Goal: Communication & Community: Ask a question

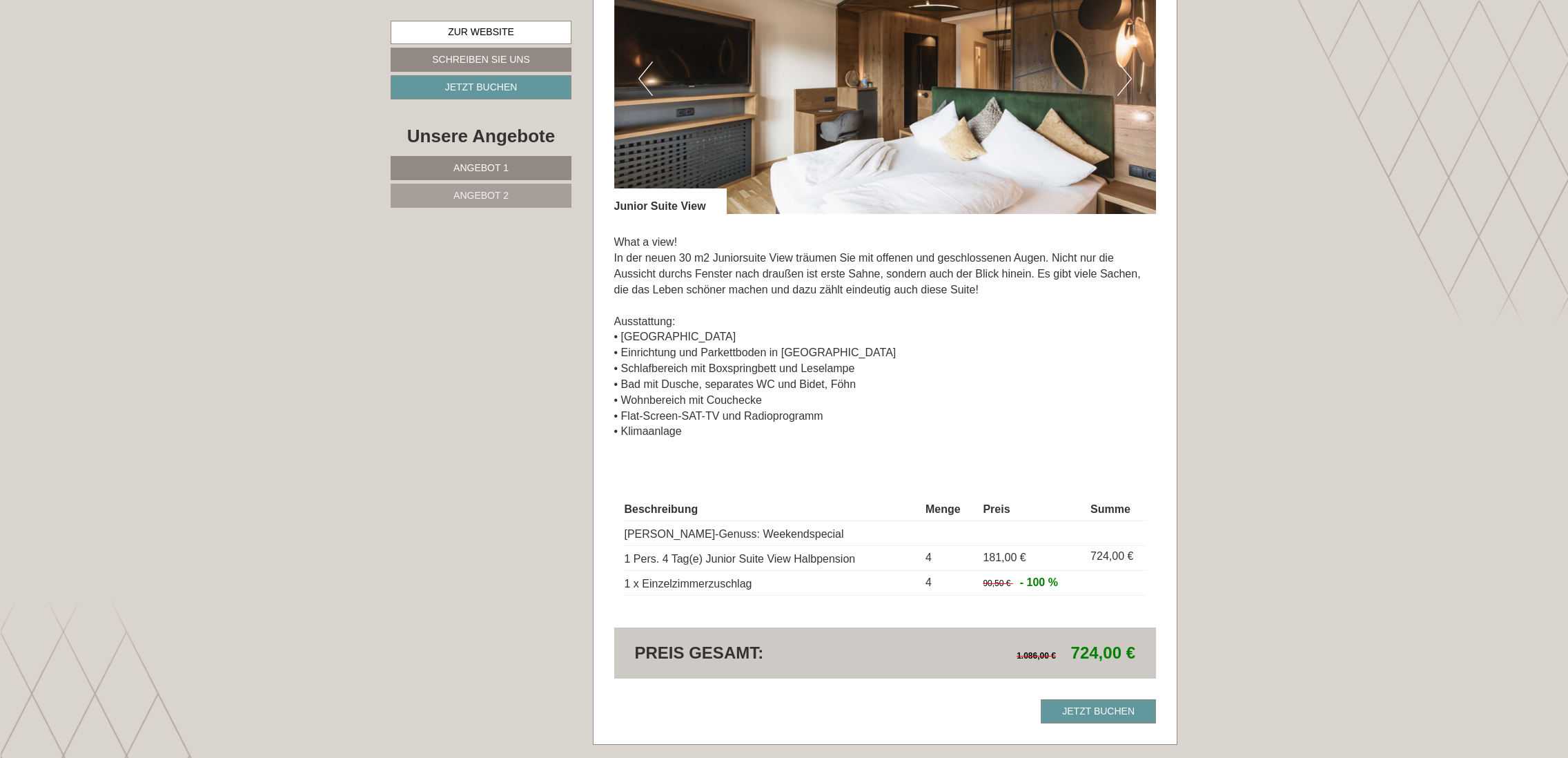
scroll to position [2209, 0]
click at [511, 59] on link "Schreiben Sie uns" at bounding box center [481, 60] width 181 height 24
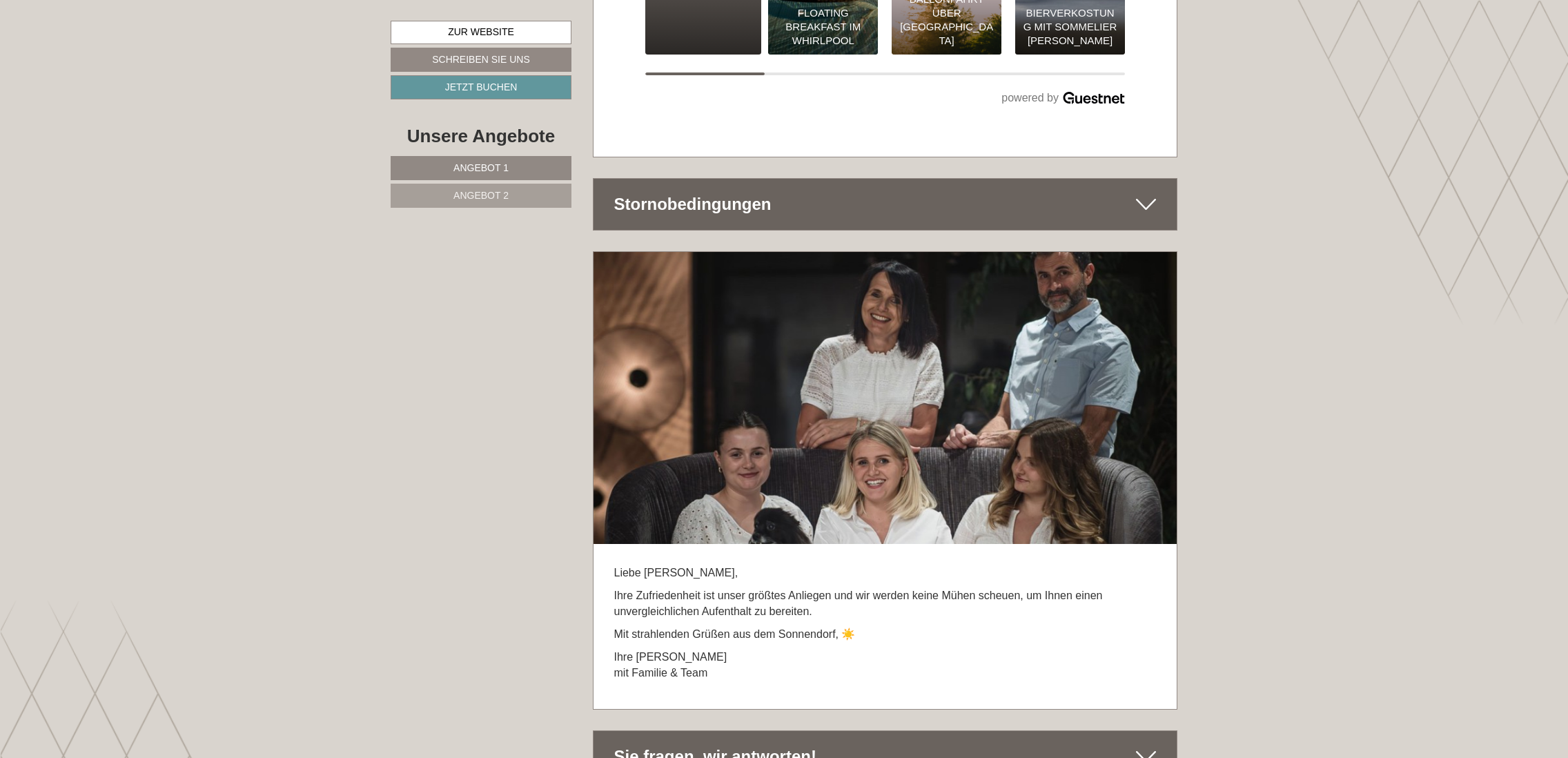
scroll to position [7072, 0]
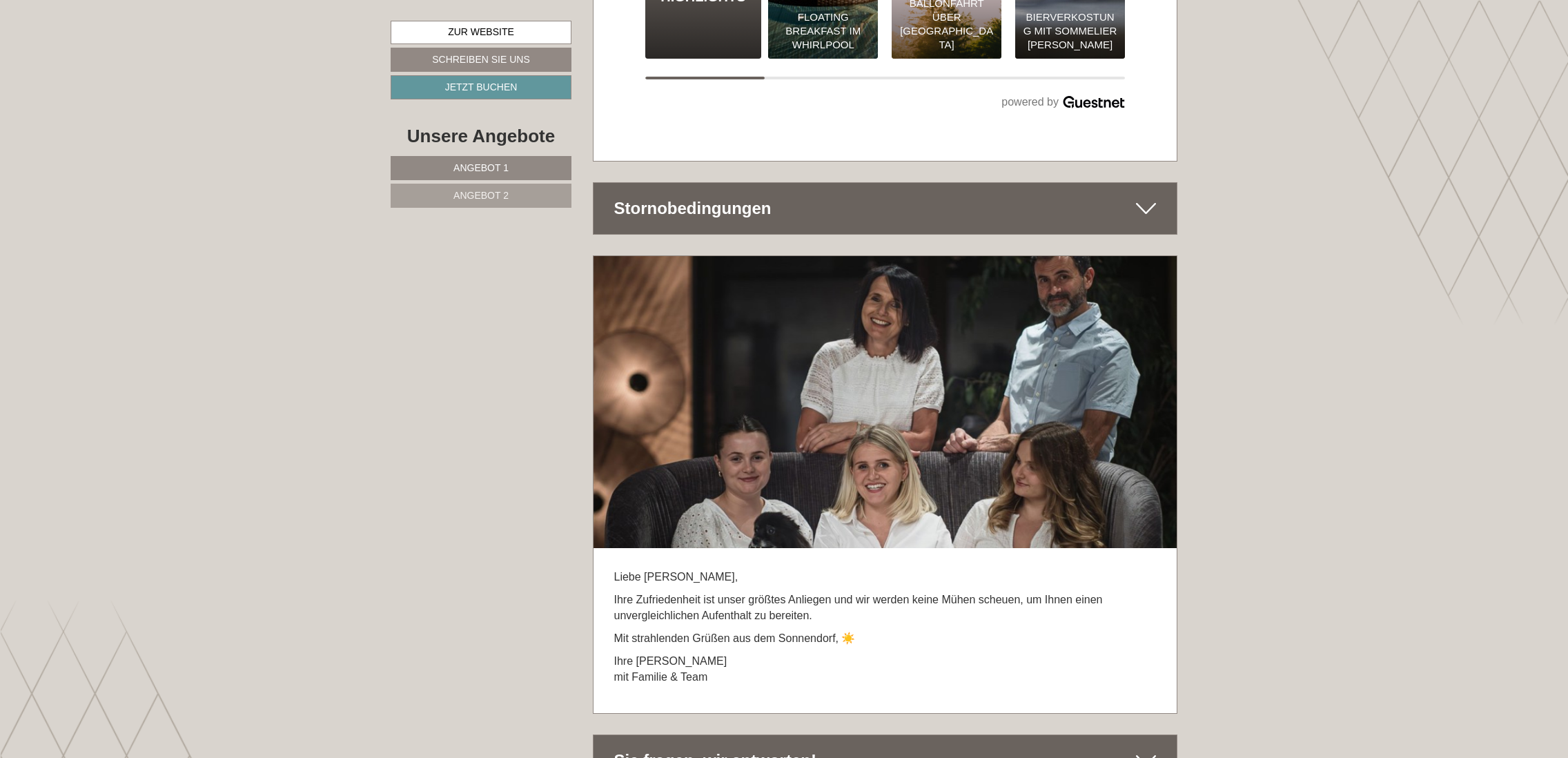
click at [1145, 749] on icon at bounding box center [1145, 760] width 20 height 23
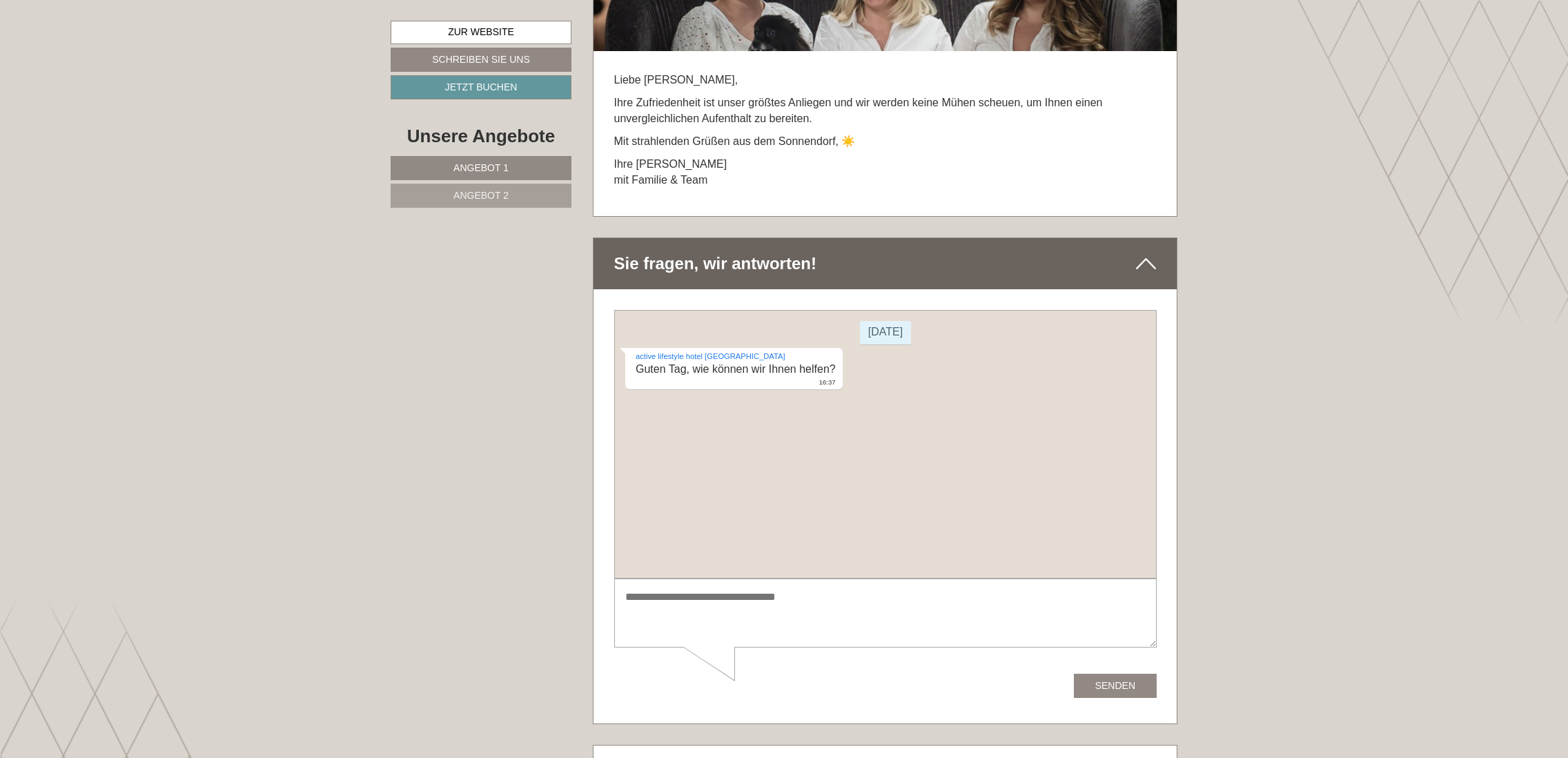
scroll to position [7625, 0]
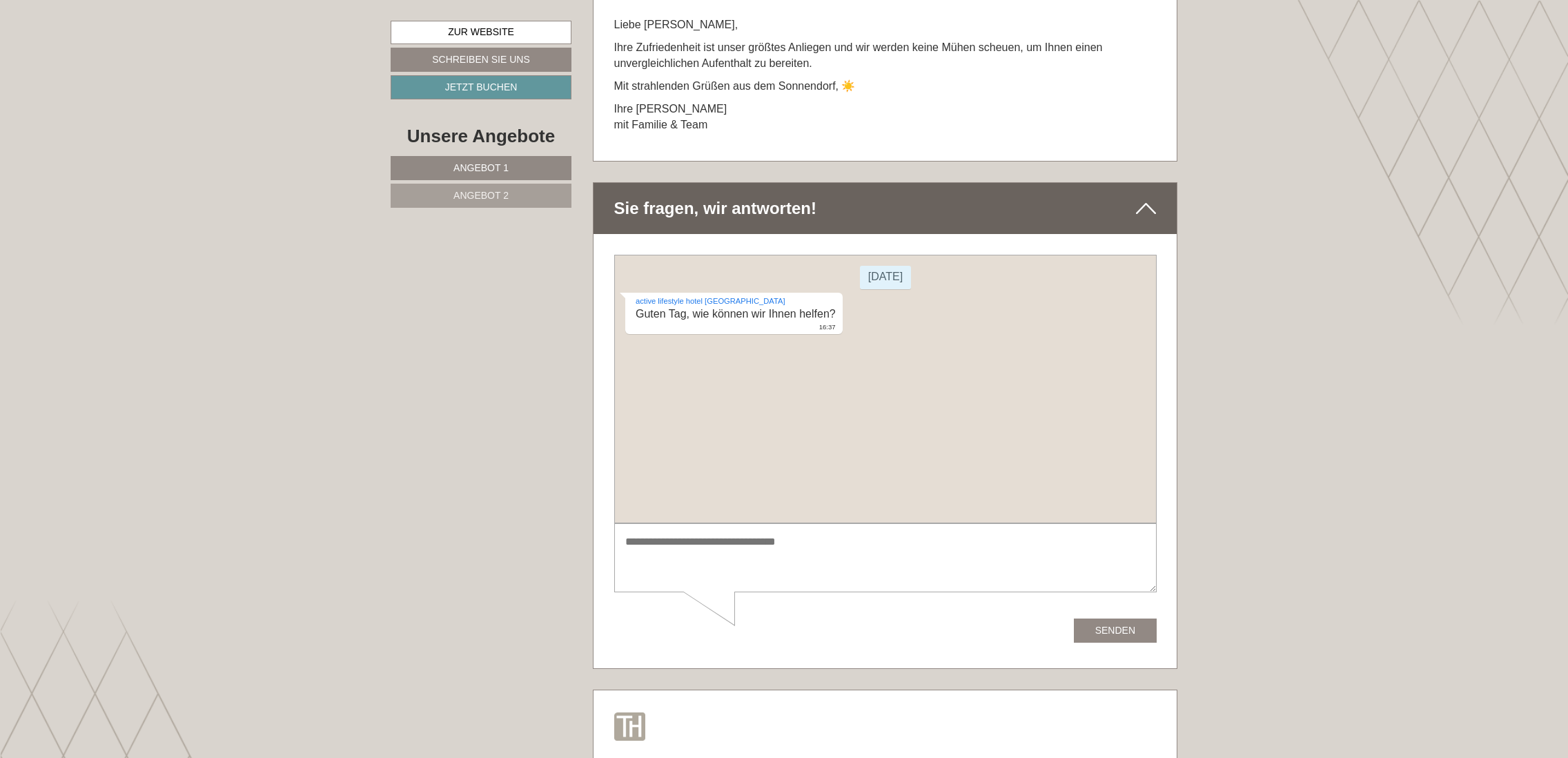
click at [639, 543] on textarea at bounding box center [885, 557] width 543 height 70
click at [635, 555] on textarea "**********" at bounding box center [885, 557] width 543 height 70
click at [1070, 547] on textarea "**********" at bounding box center [885, 557] width 543 height 70
type textarea "**********"
click at [1099, 628] on button "Senden" at bounding box center [1115, 630] width 83 height 24
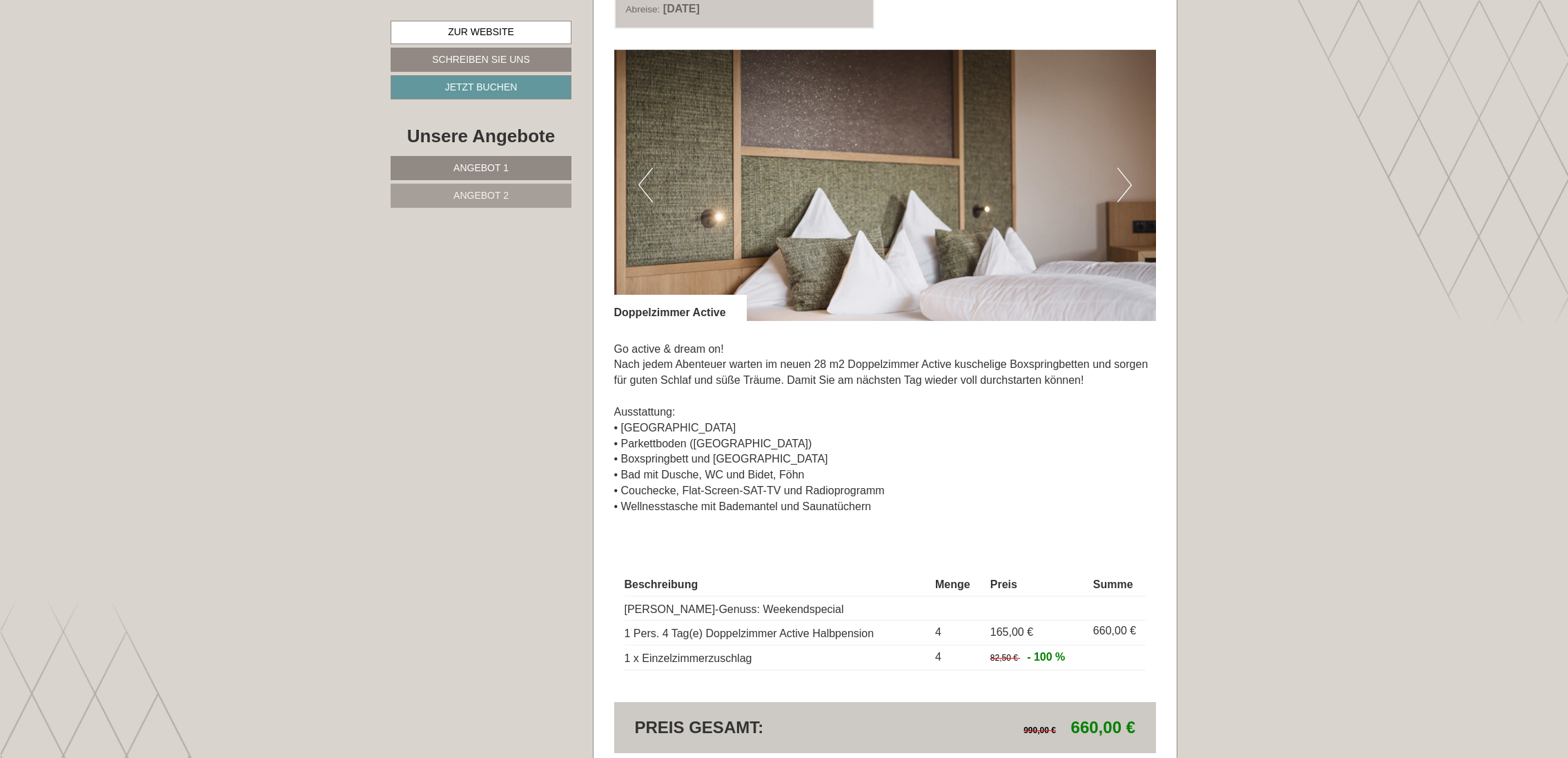
scroll to position [790, 0]
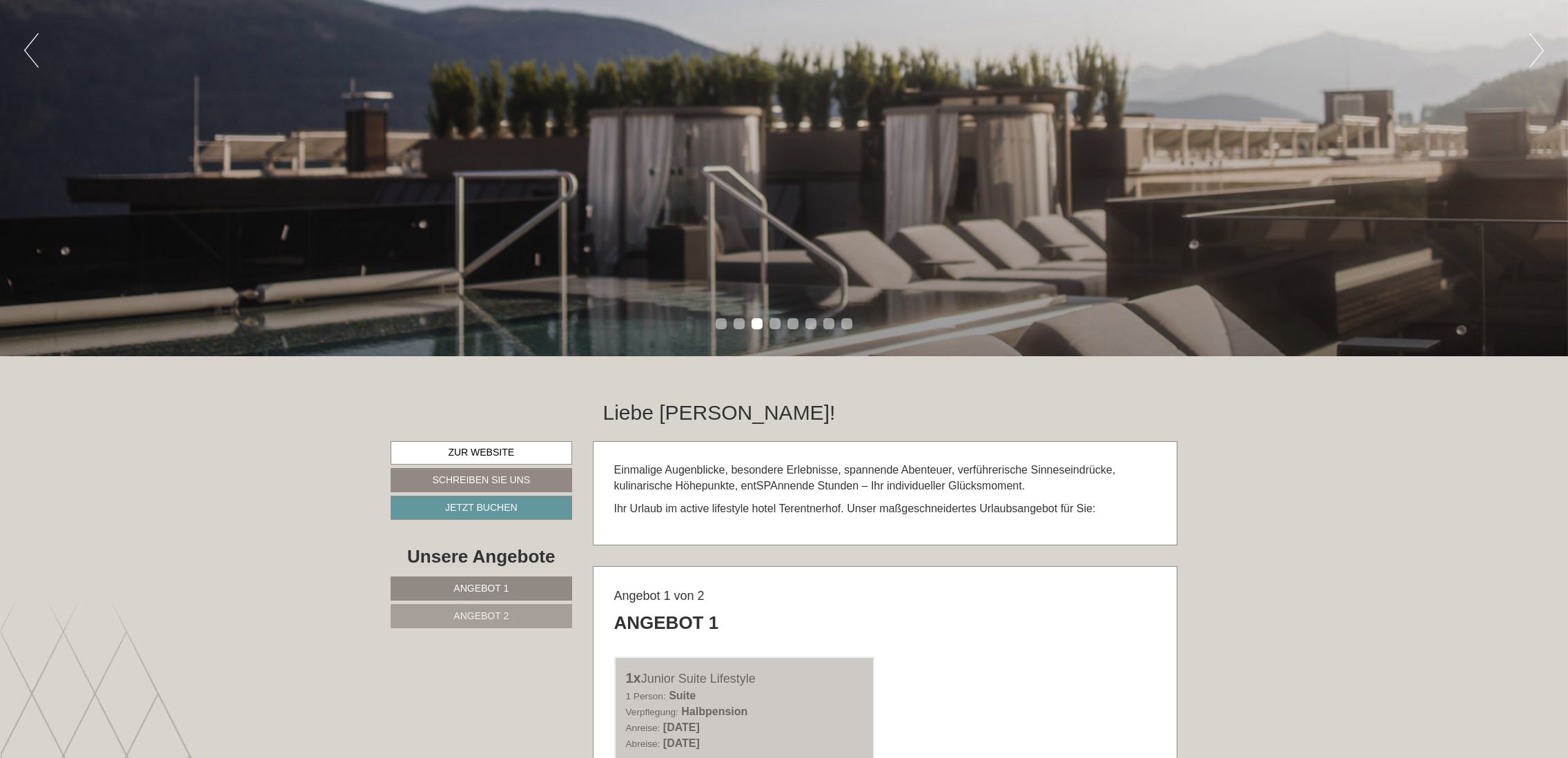
scroll to position [69, 0]
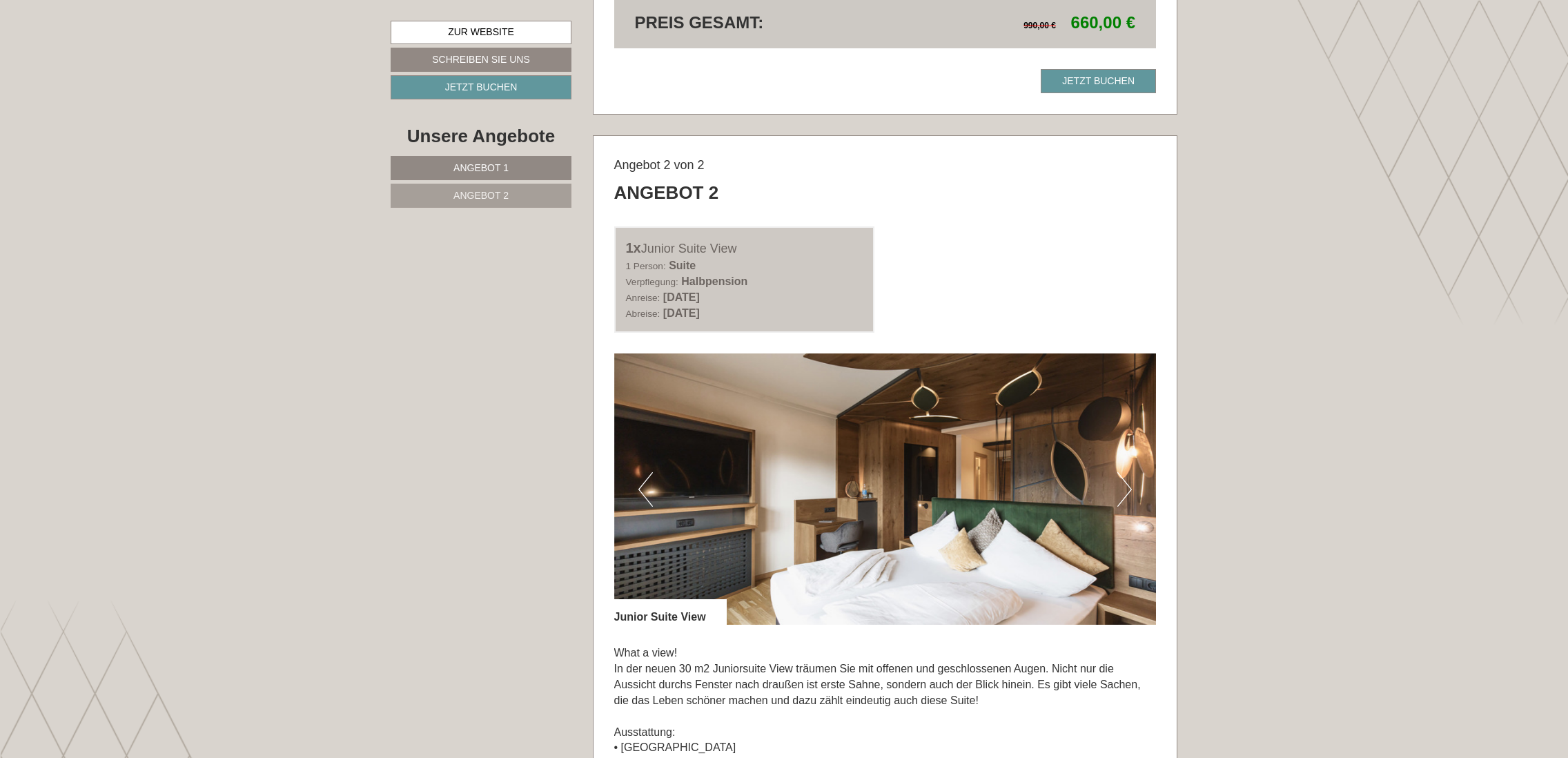
scroll to position [2140, 0]
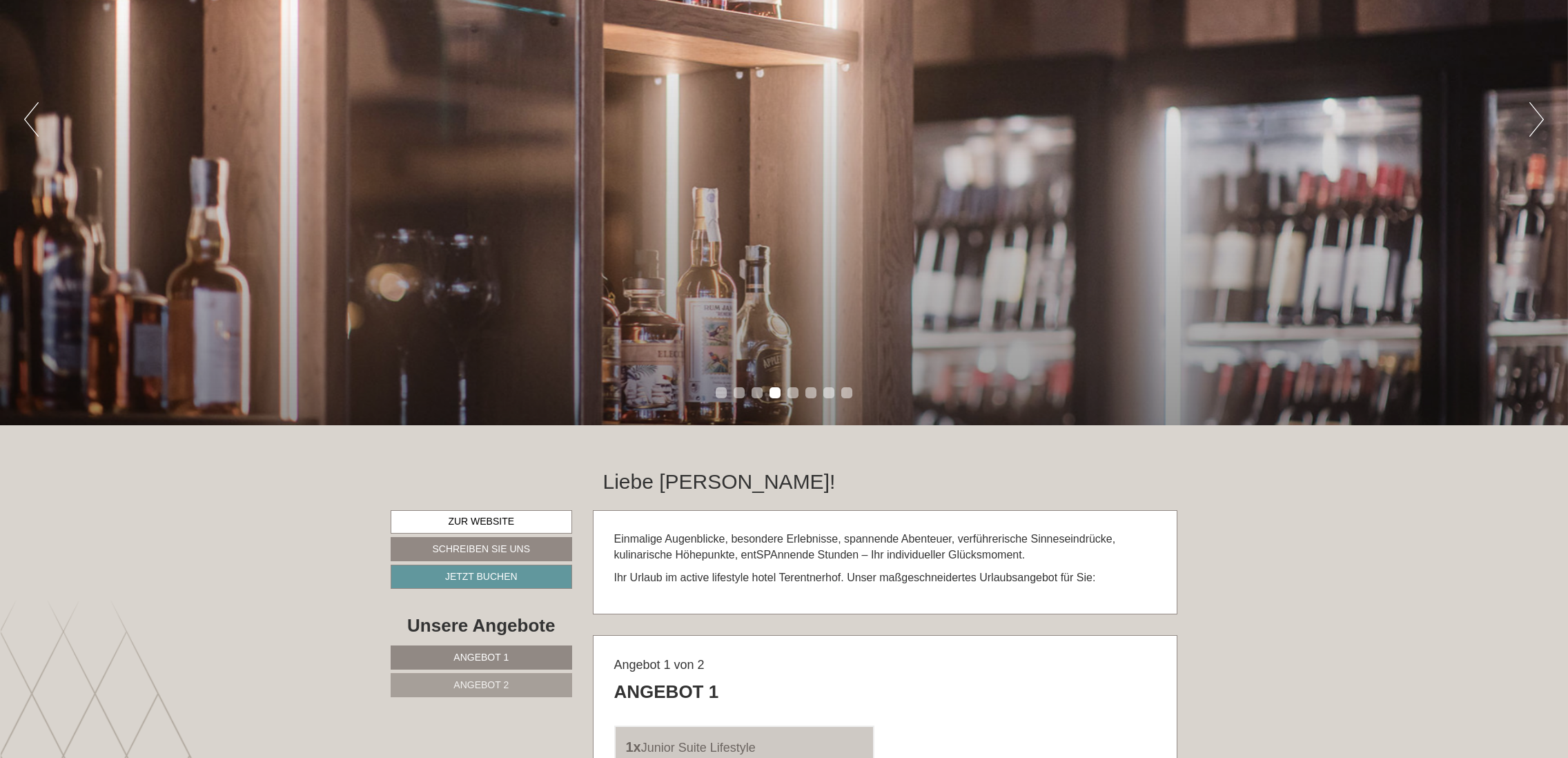
scroll to position [414, 0]
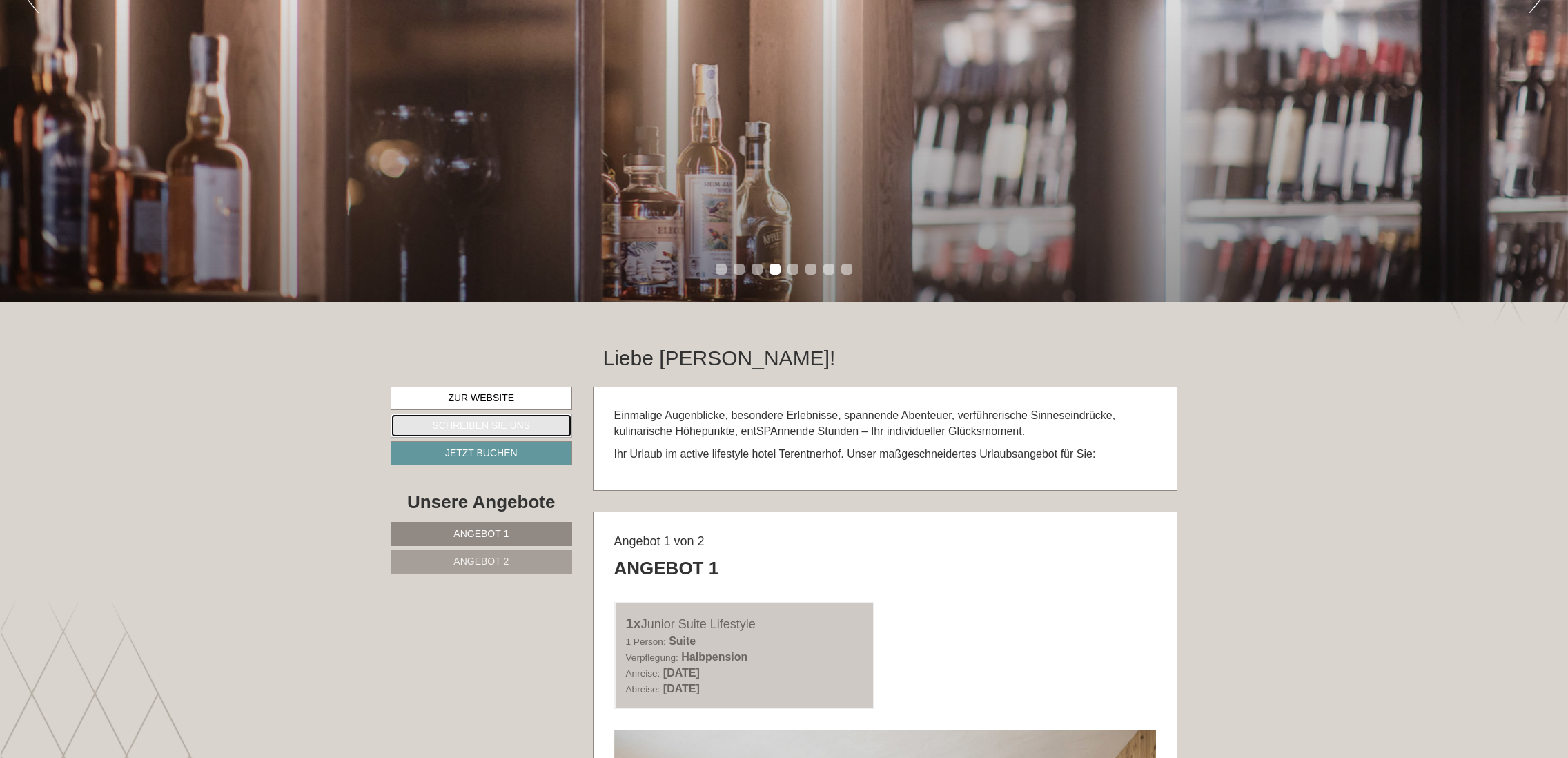
click at [529, 422] on link "Schreiben Sie uns" at bounding box center [481, 425] width 181 height 24
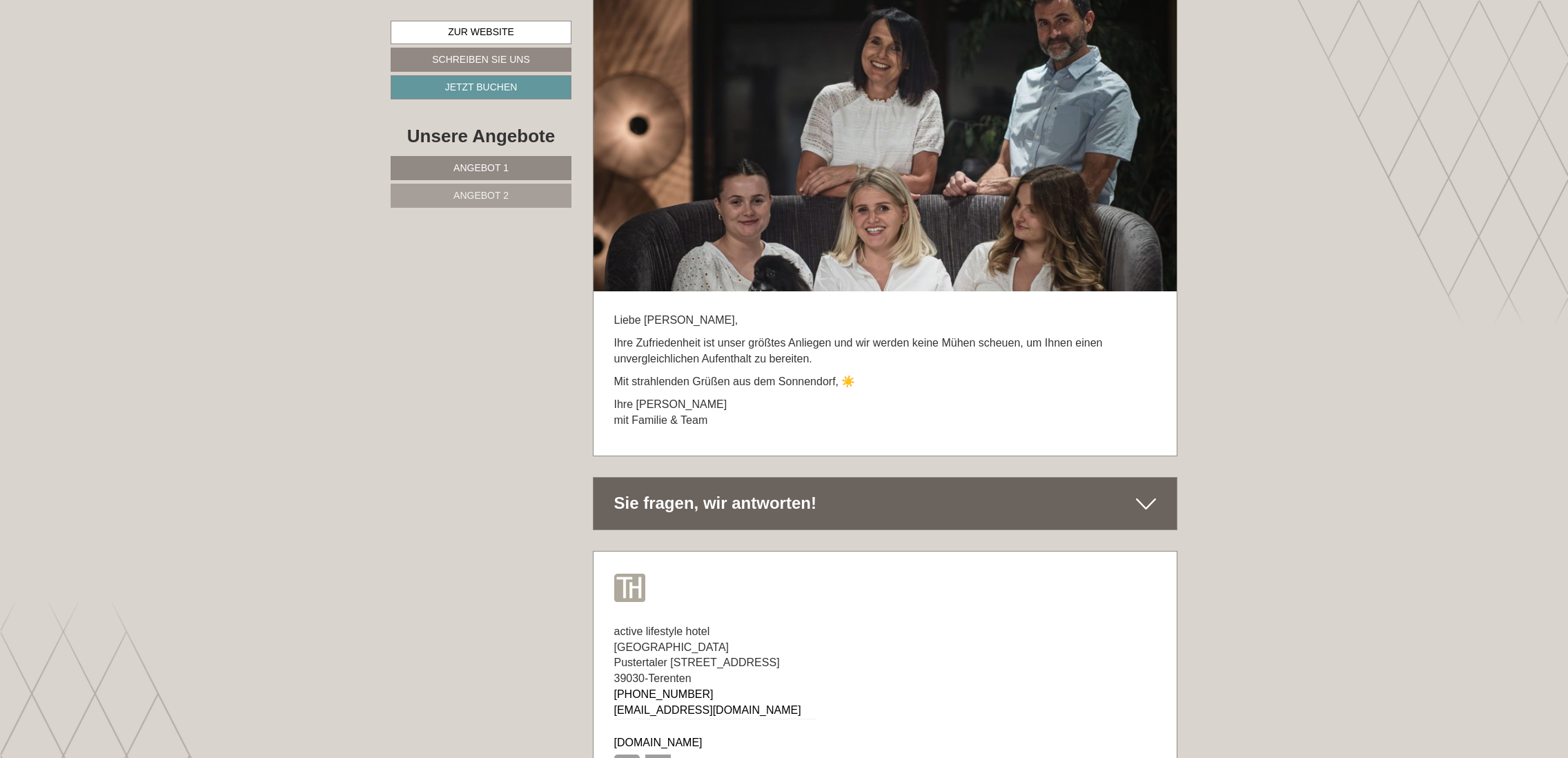
scroll to position [8165, 0]
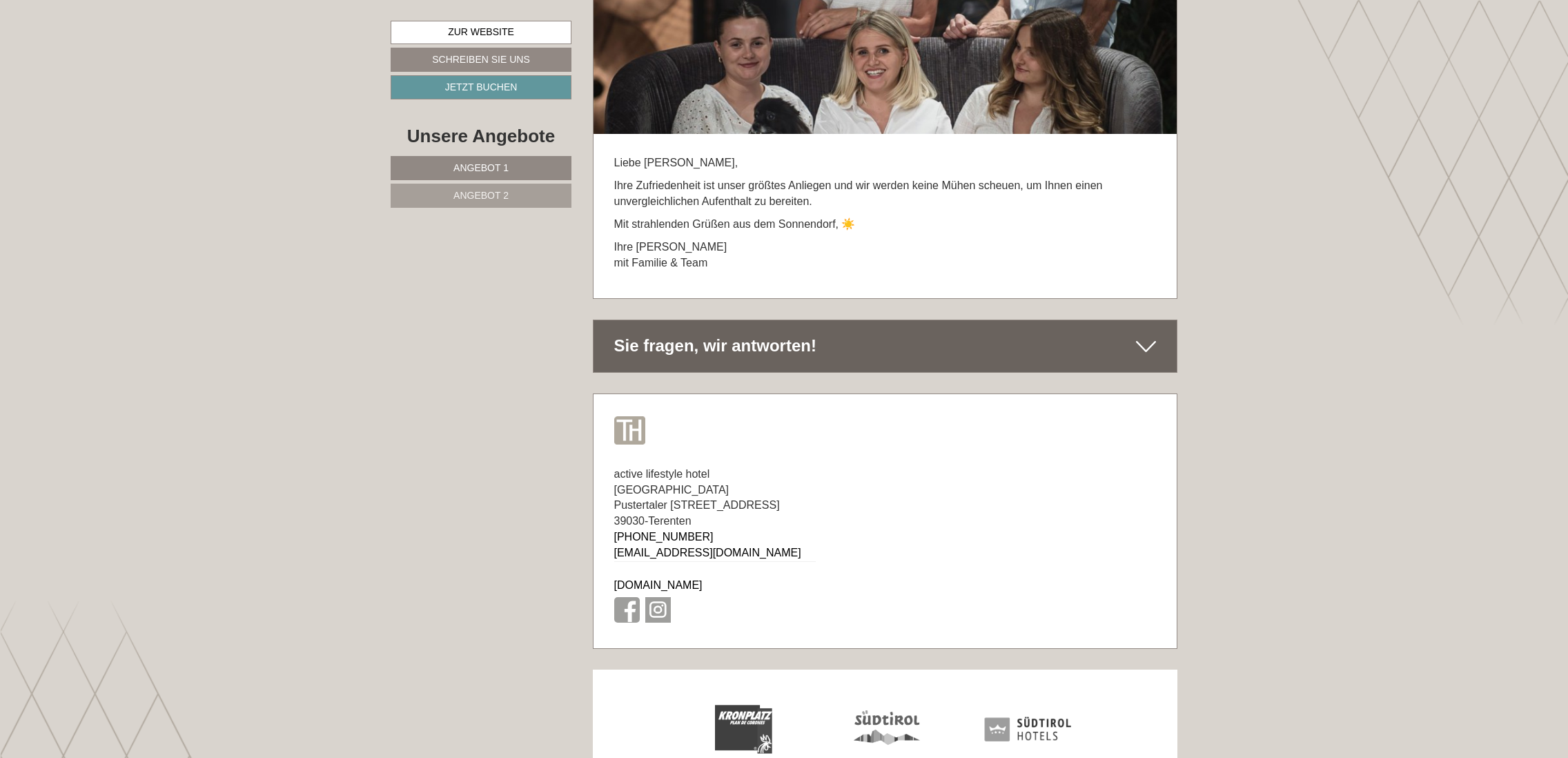
click at [834, 321] on div "Sie fragen, wir antworten!" at bounding box center [885, 346] width 583 height 51
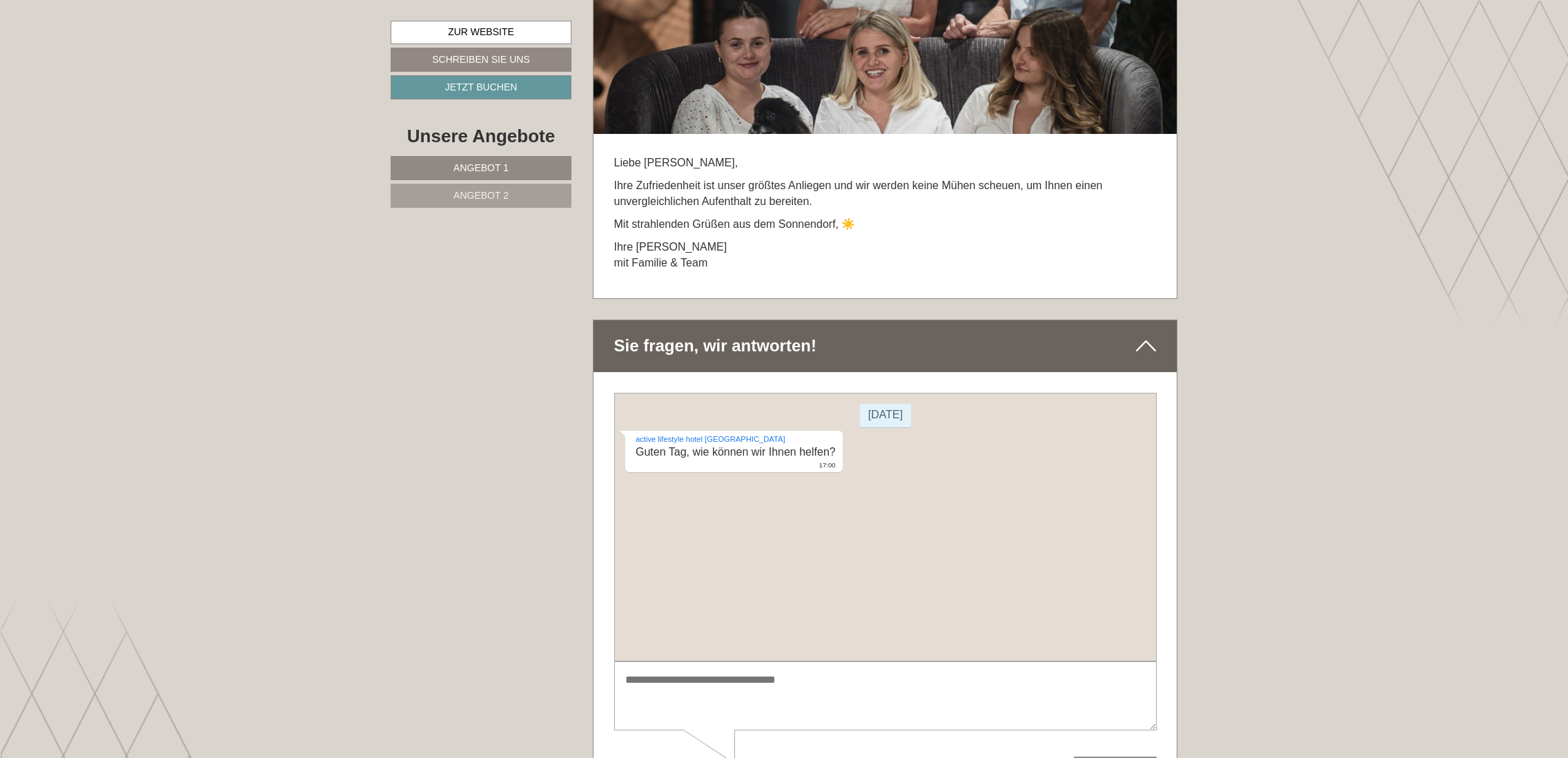
click at [675, 681] on textarea at bounding box center [885, 695] width 543 height 70
type textarea "**********"
click at [1130, 757] on button "Senden" at bounding box center [1115, 768] width 83 height 24
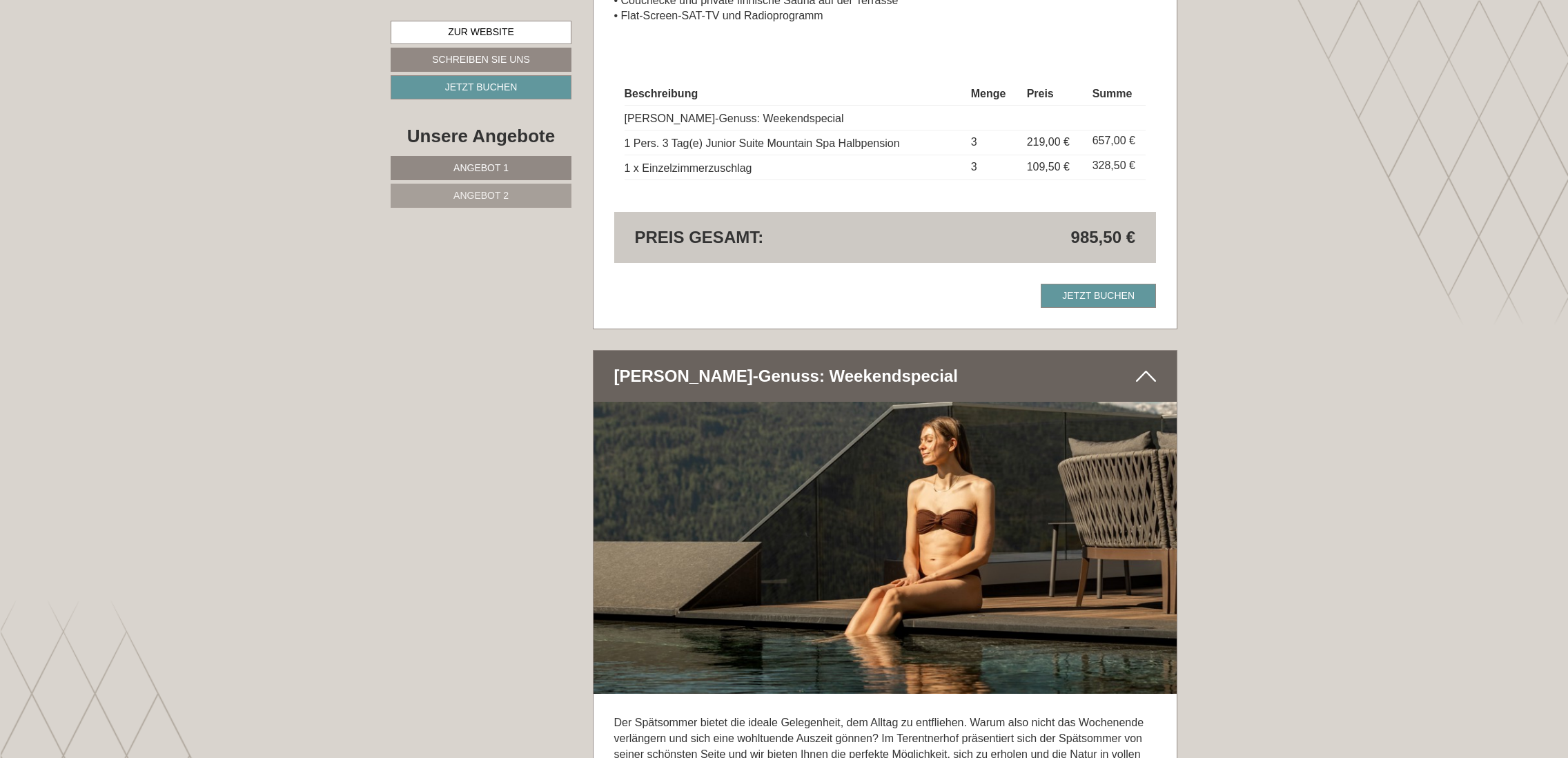
scroll to position [2831, 0]
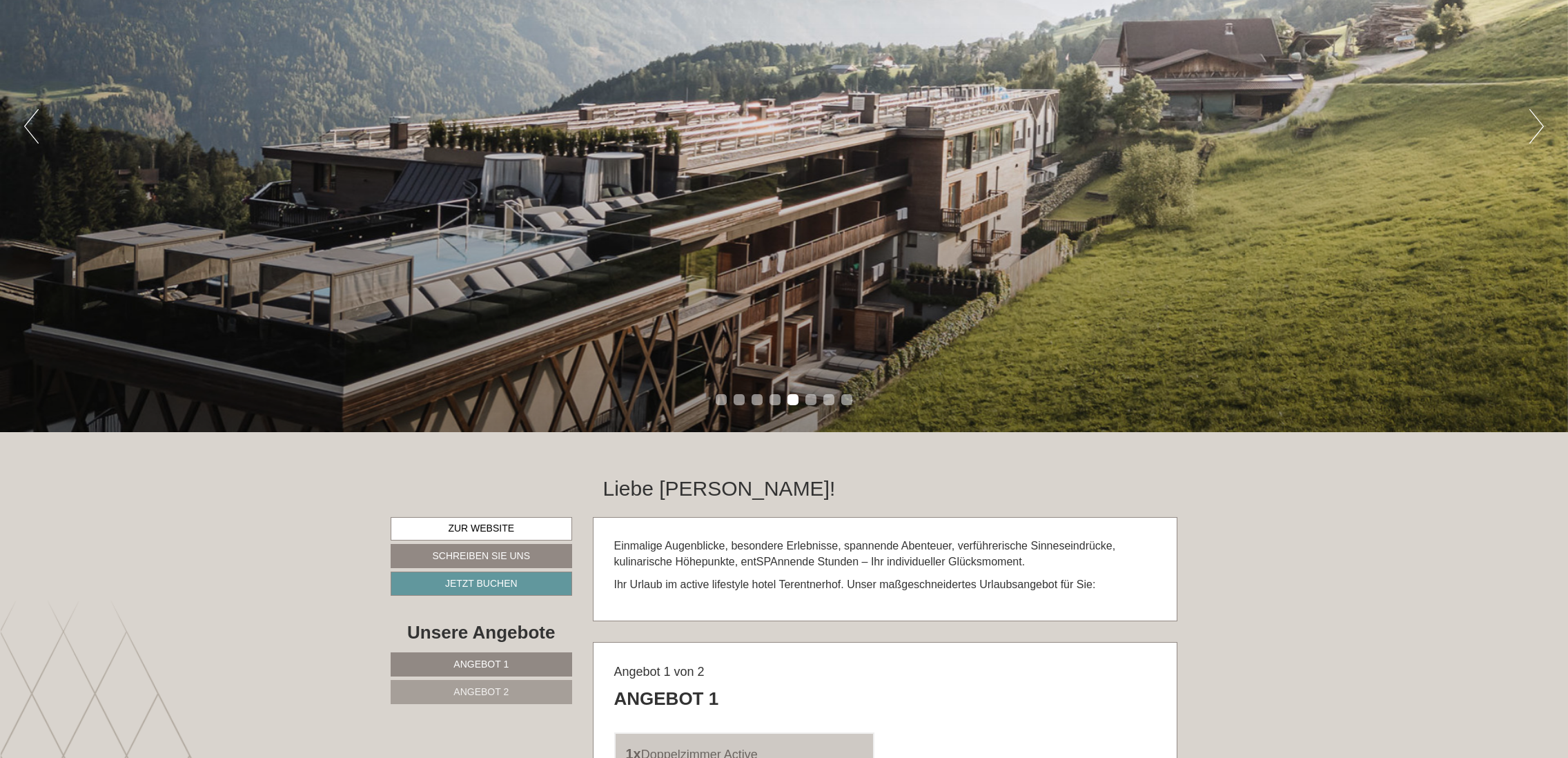
scroll to position [276, 0]
